Goal: Task Accomplishment & Management: Complete application form

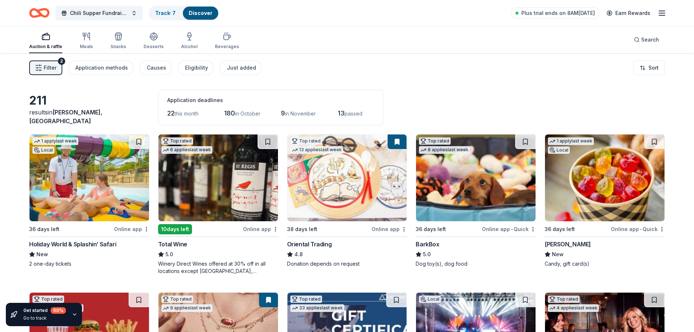
scroll to position [5308, 0]
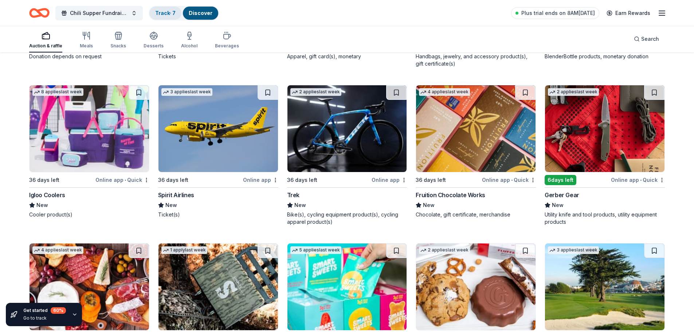
click at [162, 12] on link "Track · 7" at bounding box center [165, 13] width 20 height 6
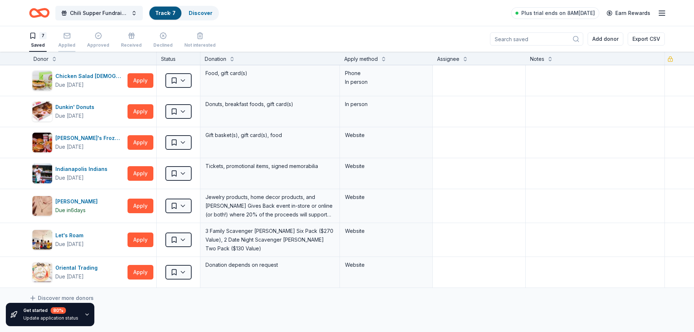
click at [60, 44] on div "Applied" at bounding box center [66, 45] width 17 height 6
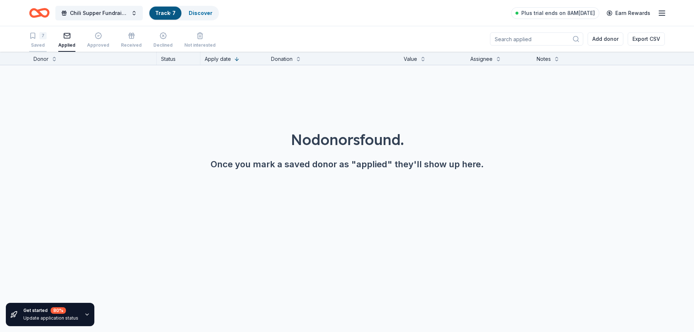
click at [35, 38] on icon "button" at bounding box center [33, 35] width 4 height 5
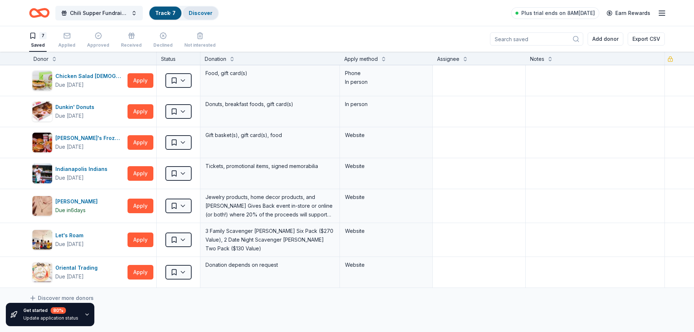
click at [196, 12] on link "Discover" at bounding box center [201, 13] width 24 height 6
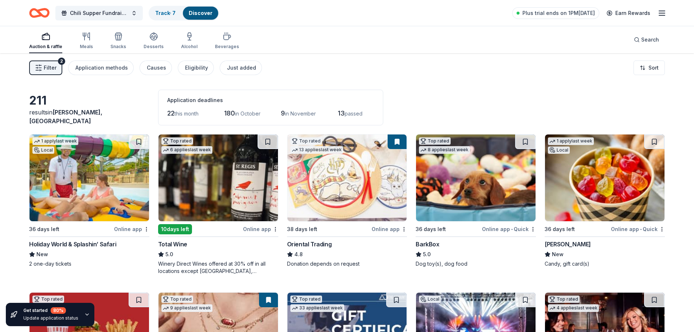
click at [475, 175] on img at bounding box center [475, 177] width 119 height 87
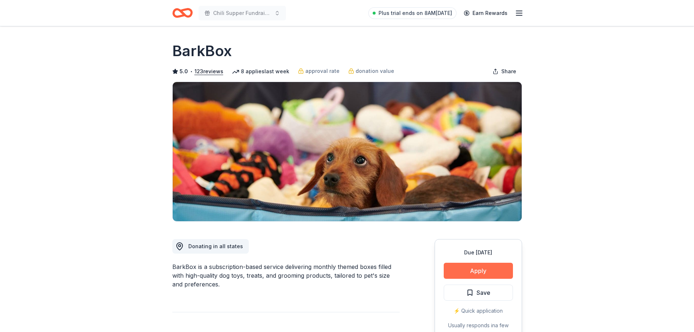
click at [474, 269] on button "Apply" at bounding box center [478, 271] width 69 height 16
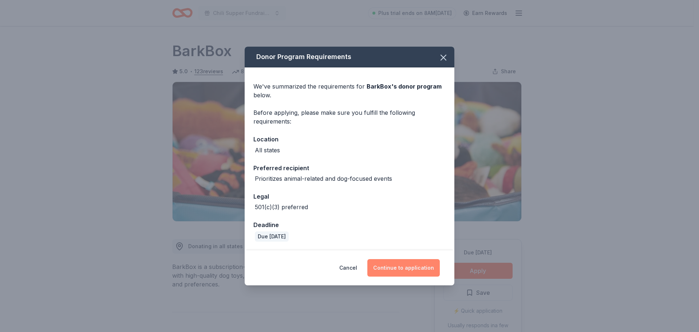
click at [394, 270] on button "Continue to application" at bounding box center [404, 267] width 72 height 17
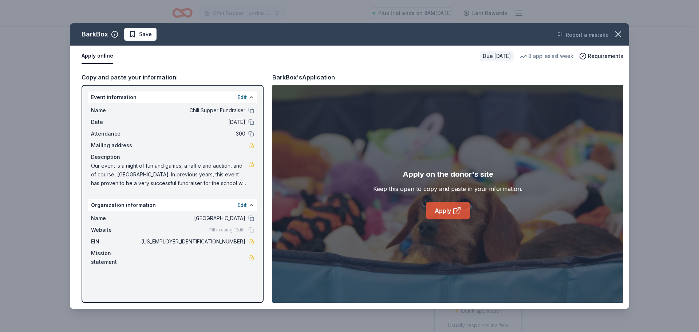
click at [455, 211] on icon at bounding box center [457, 210] width 9 height 9
